Goal: Task Accomplishment & Management: Use online tool/utility

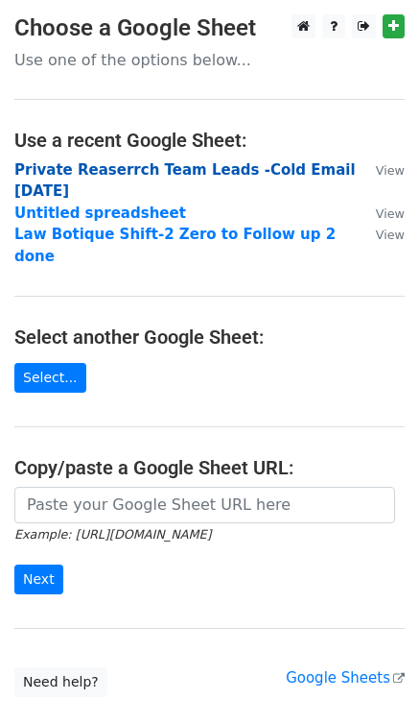
click at [64, 175] on strong "Private Reaserrch Team Leads -Cold Email Monday" at bounding box center [185, 180] width 342 height 39
click at [139, 177] on strong "Private Reaserrch Team Leads -Cold Email Monday" at bounding box center [185, 180] width 342 height 39
click at [140, 172] on strong "Private Reaserrch Team Leads -Cold Email Monday" at bounding box center [185, 180] width 342 height 39
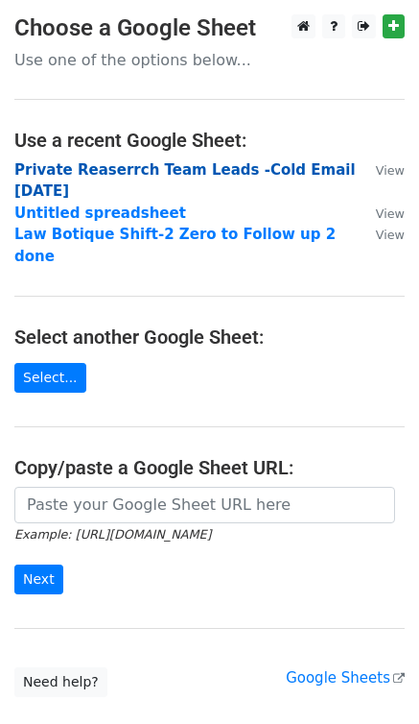
click at [140, 172] on strong "Private Reaserrch Team Leads -Cold Email Monday" at bounding box center [185, 180] width 342 height 39
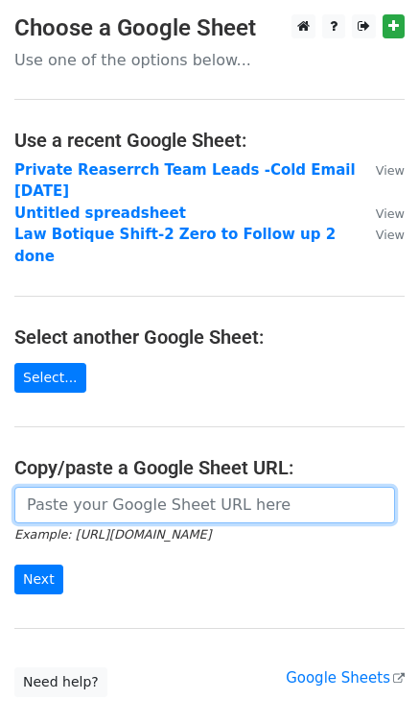
click at [185, 487] on input "url" at bounding box center [204, 505] width 381 height 36
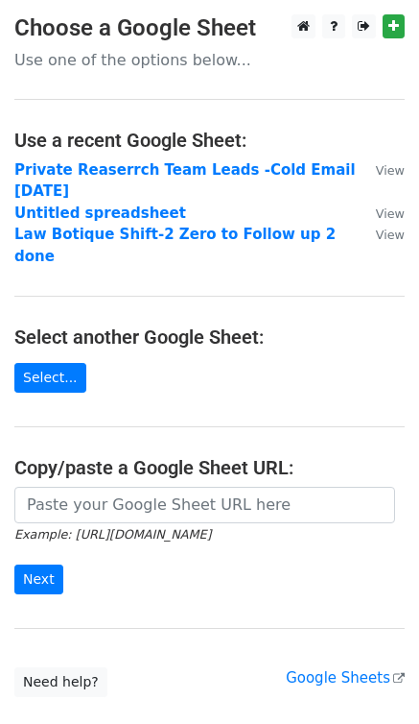
click at [378, 203] on td "View" at bounding box center [381, 214] width 48 height 22
click at [378, 171] on small "View" at bounding box center [390, 170] width 29 height 14
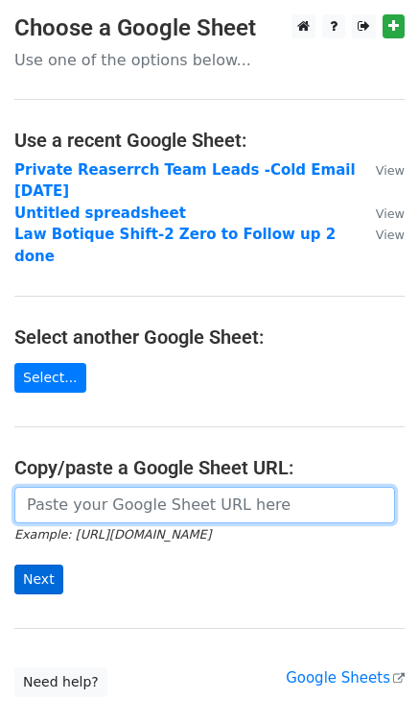
drag, startPoint x: 151, startPoint y: 474, endPoint x: 56, endPoint y: 527, distance: 108.7
click at [151, 487] on input "url" at bounding box center [204, 505] width 381 height 36
paste input "https://docs.google.com/spreadsheets/d/1jzxI5VMubXw6IPBWgYjFhTB25WbLwKherEvCKst…"
type input "https://docs.google.com/spreadsheets/d/1jzxI5VMubXw6IPBWgYjFhTB25WbLwKherEvCKst…"
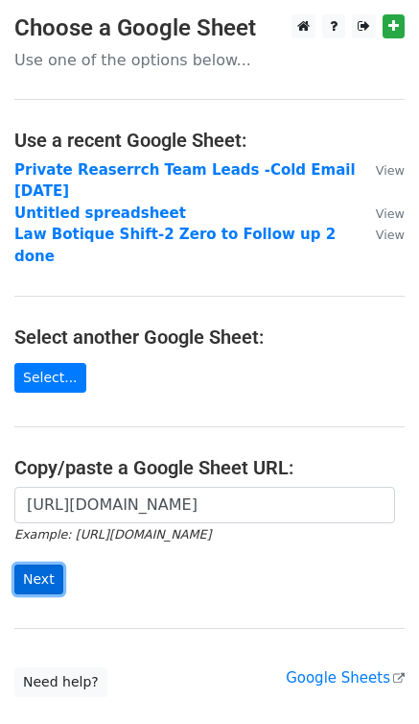
click at [37, 564] on input "Next" at bounding box center [38, 579] width 49 height 30
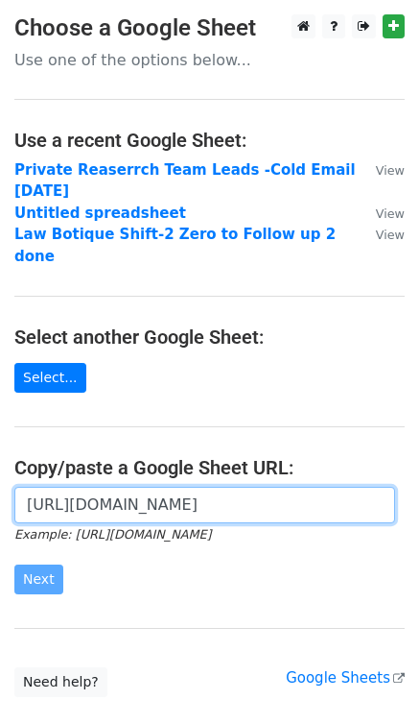
click at [118, 487] on input "https://docs.google.com/spreadsheets/d/1jzxI5VMubXw6IPBWgYjFhTB25WbLwKherEvCKst…" at bounding box center [204, 505] width 381 height 36
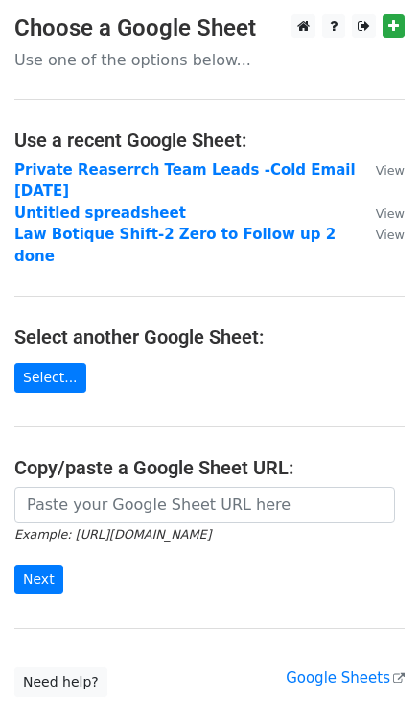
click at [329, 325] on h4 "Select another Google Sheet:" at bounding box center [209, 336] width 391 height 23
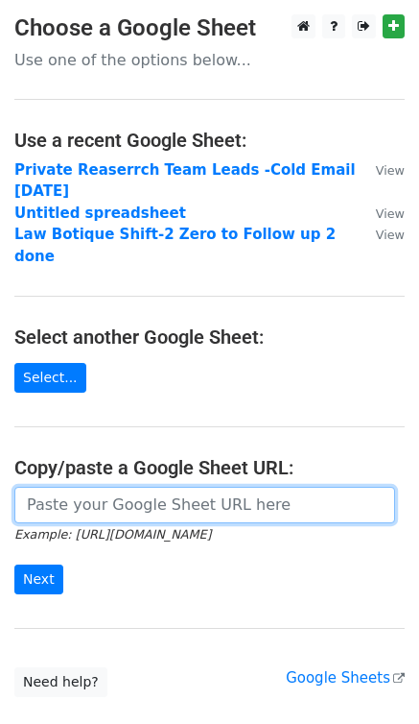
click at [188, 487] on input "url" at bounding box center [204, 505] width 381 height 36
paste input "Hi there, Just wanted to follow up in case my last note got buried. The quick i…"
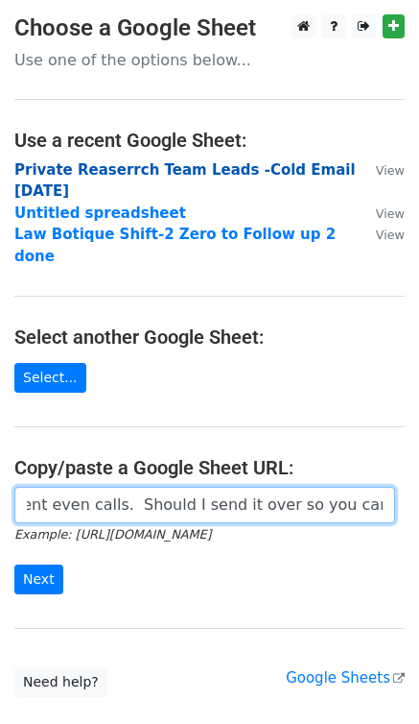
type input "Hi there, Just wanted to follow up in case my last note got buried. The quick i…"
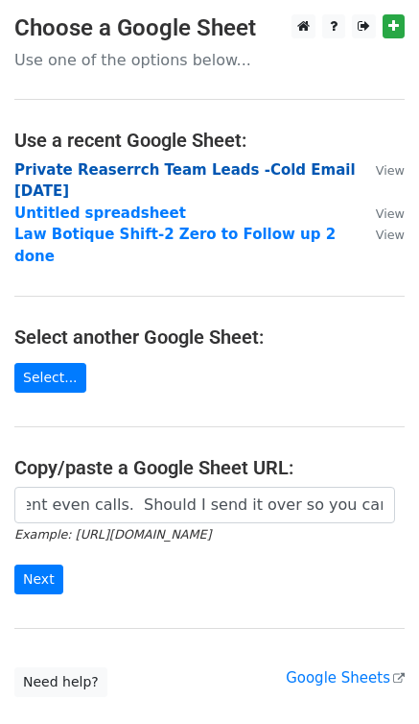
click at [282, 168] on strong "Private Reaserrch Team Leads -Cold Email [DATE]" at bounding box center [185, 180] width 342 height 39
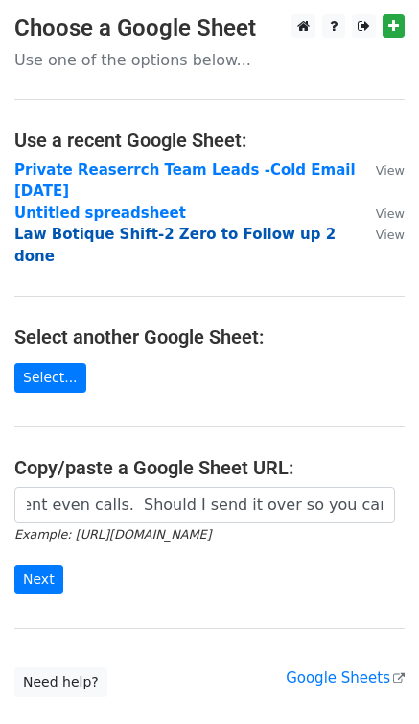
scroll to position [0, 0]
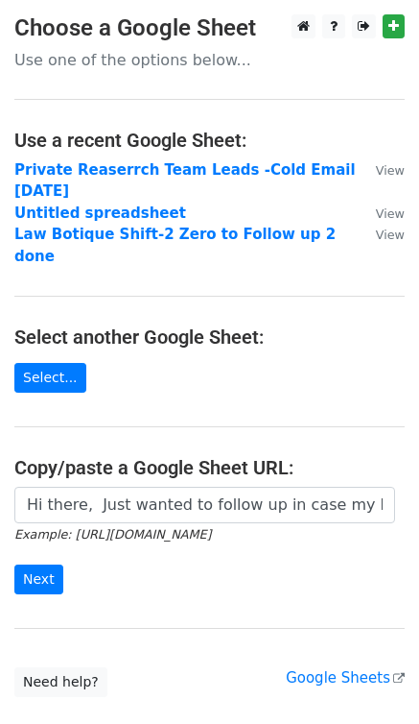
click at [211, 527] on small "Example: [URL][DOMAIN_NAME]" at bounding box center [112, 534] width 197 height 14
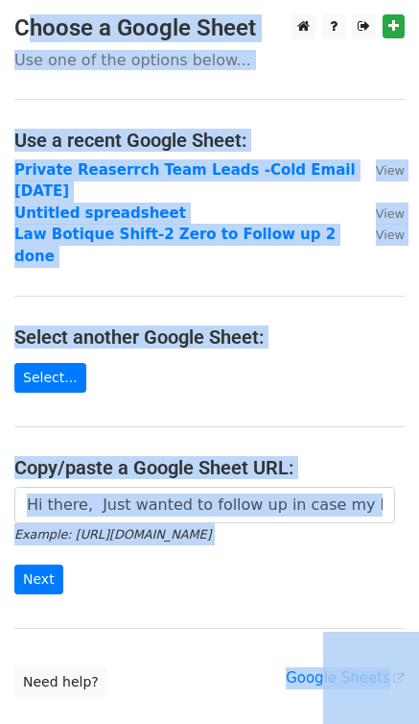
click at [211, 527] on small "Example: [URL][DOMAIN_NAME]" at bounding box center [112, 534] width 197 height 14
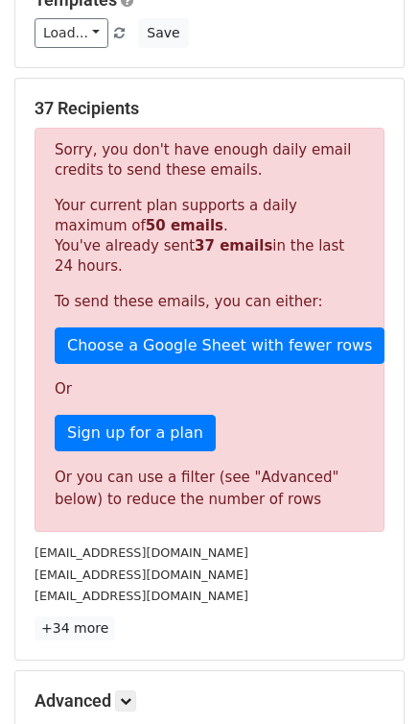
scroll to position [438, 0]
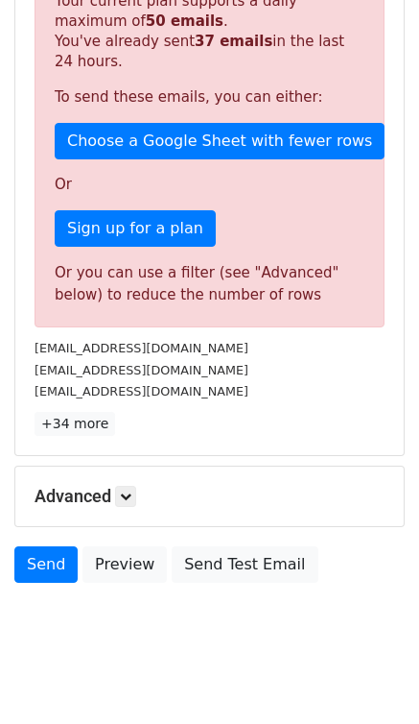
drag, startPoint x: 393, startPoint y: 19, endPoint x: 354, endPoint y: 11, distance: 39.3
click at [377, 14] on div "37 Recipients Sorry, you don't have enough daily email credits to send these em…" at bounding box center [209, 164] width 389 height 581
